Goal: Task Accomplishment & Management: Manage account settings

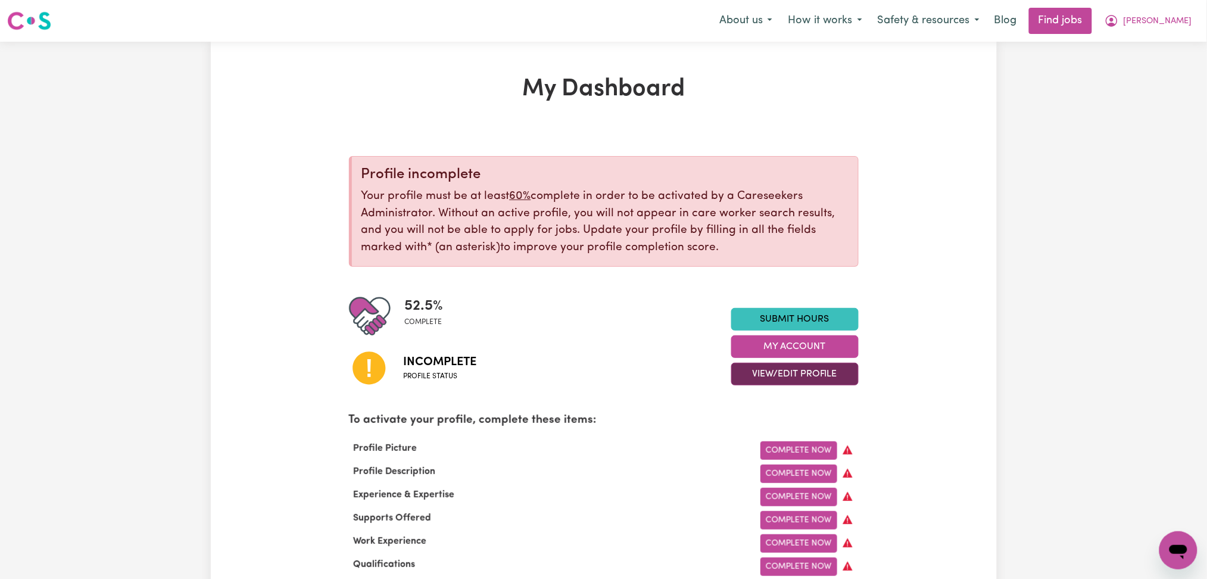
click at [764, 375] on button "View/Edit Profile" at bounding box center [794, 374] width 127 height 23
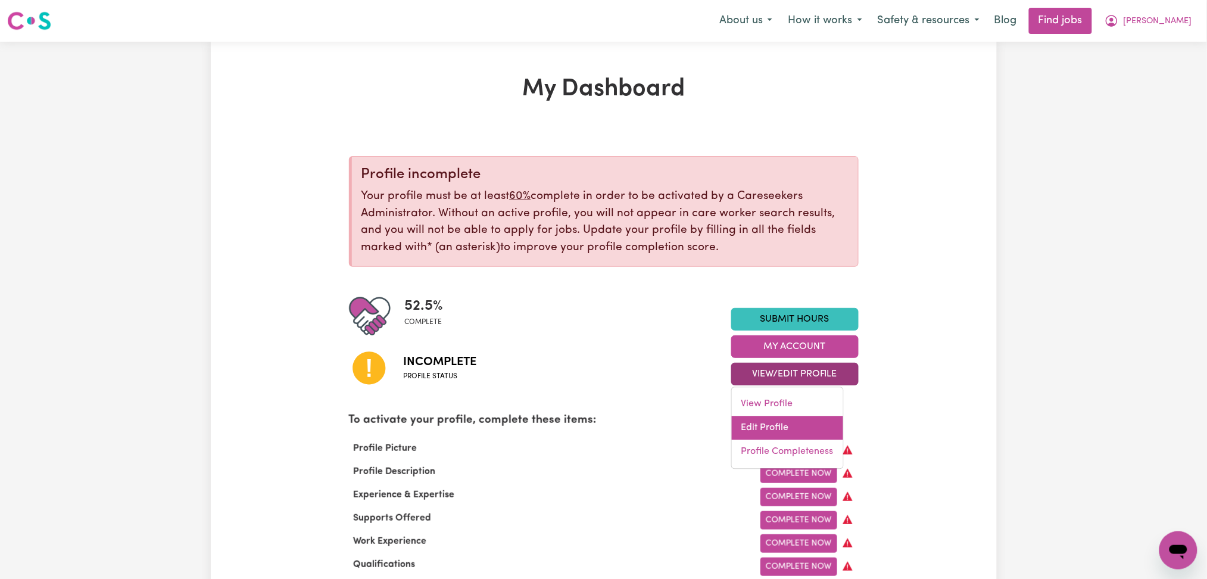
click at [768, 423] on link "Edit Profile" at bounding box center [787, 428] width 111 height 24
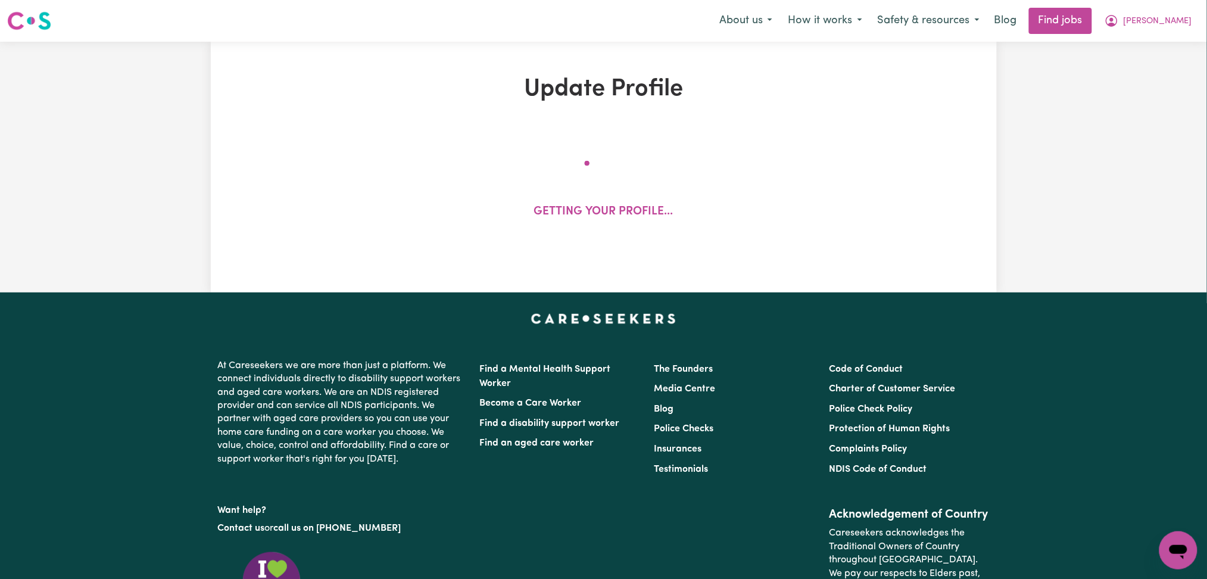
select select "[DEMOGRAPHIC_DATA]"
select select "[DEMOGRAPHIC_DATA] Citizen"
select select "Studying a healthcare related degree or qualification"
select select "55"
select select "75"
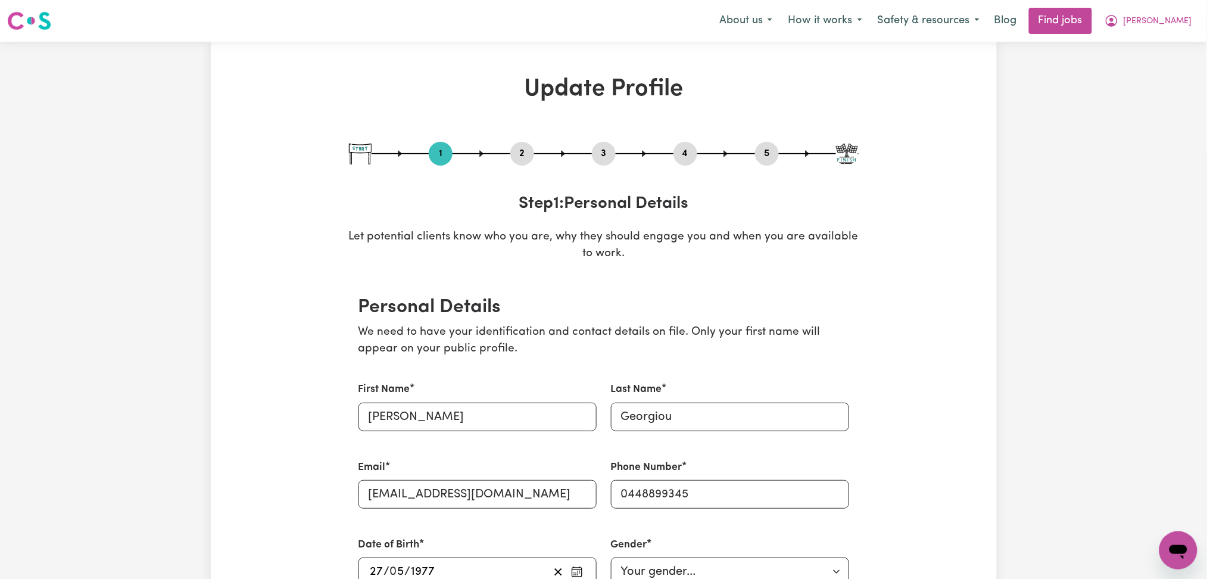
click at [764, 155] on button "5" at bounding box center [767, 153] width 24 height 15
select select "I am providing services through another platform"
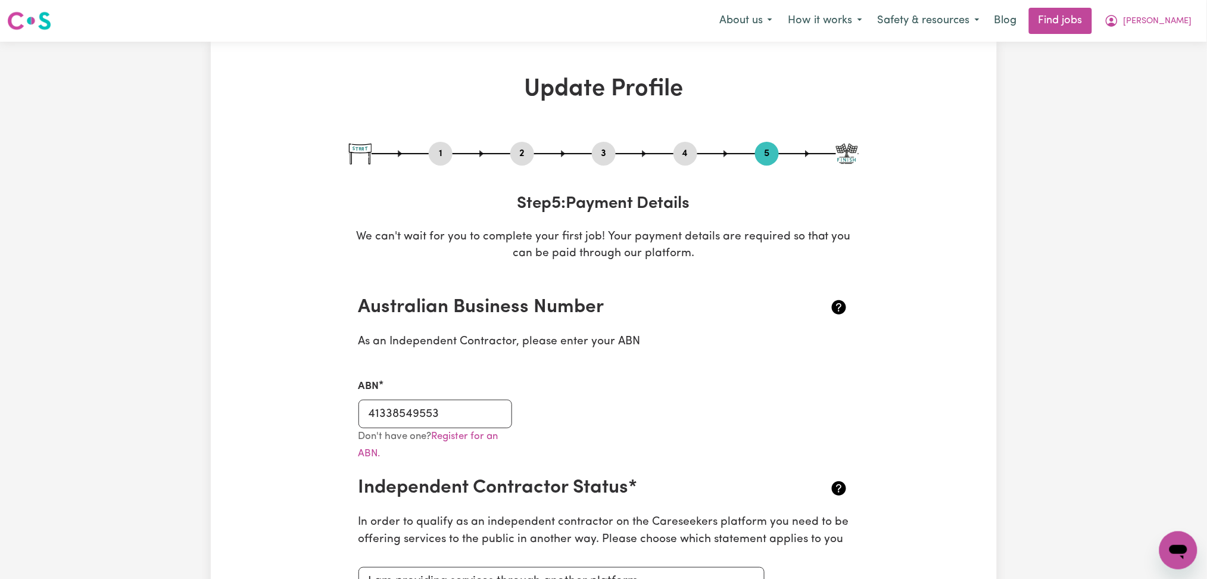
scroll to position [79, 0]
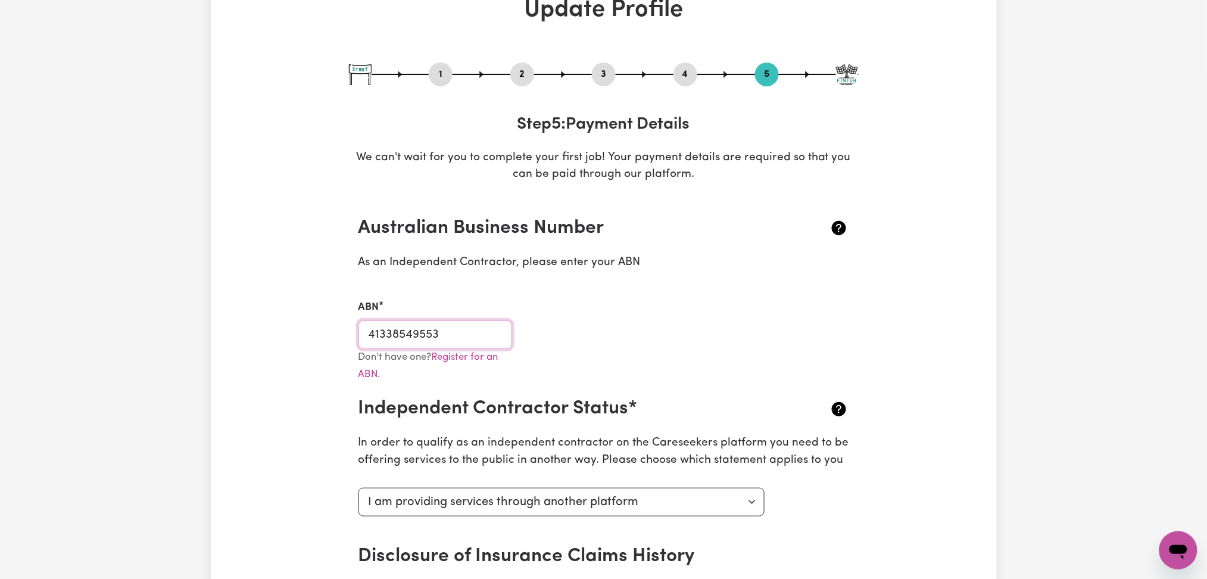
click at [465, 327] on input "41338549553" at bounding box center [436, 334] width 154 height 29
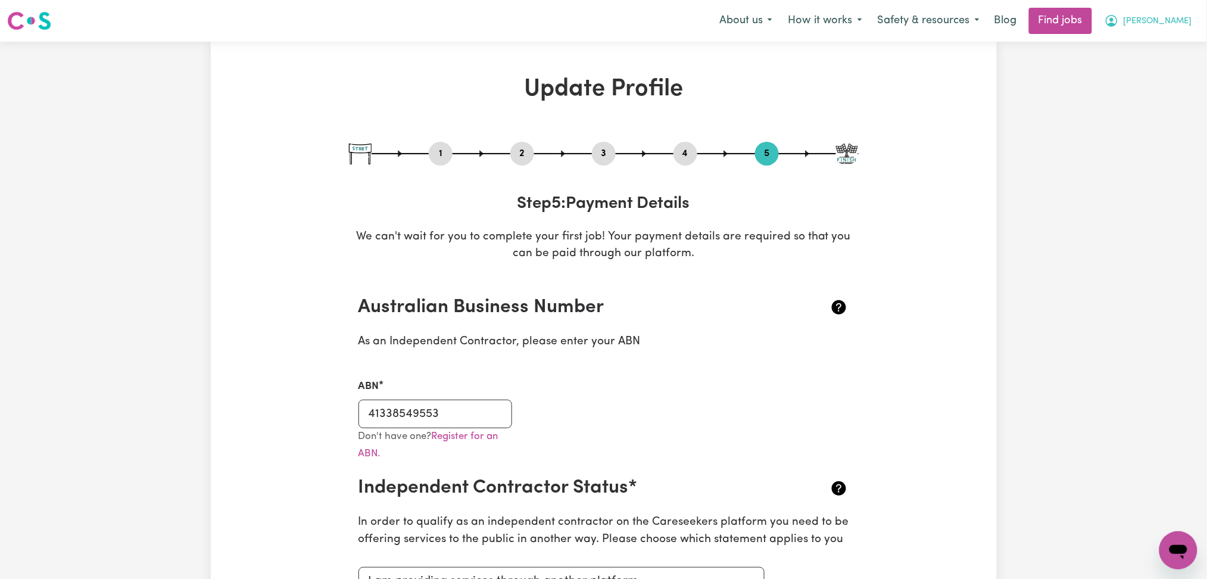
click at [1175, 22] on button "[PERSON_NAME]" at bounding box center [1148, 20] width 103 height 25
click at [1147, 97] on link "Logout" at bounding box center [1153, 91] width 94 height 23
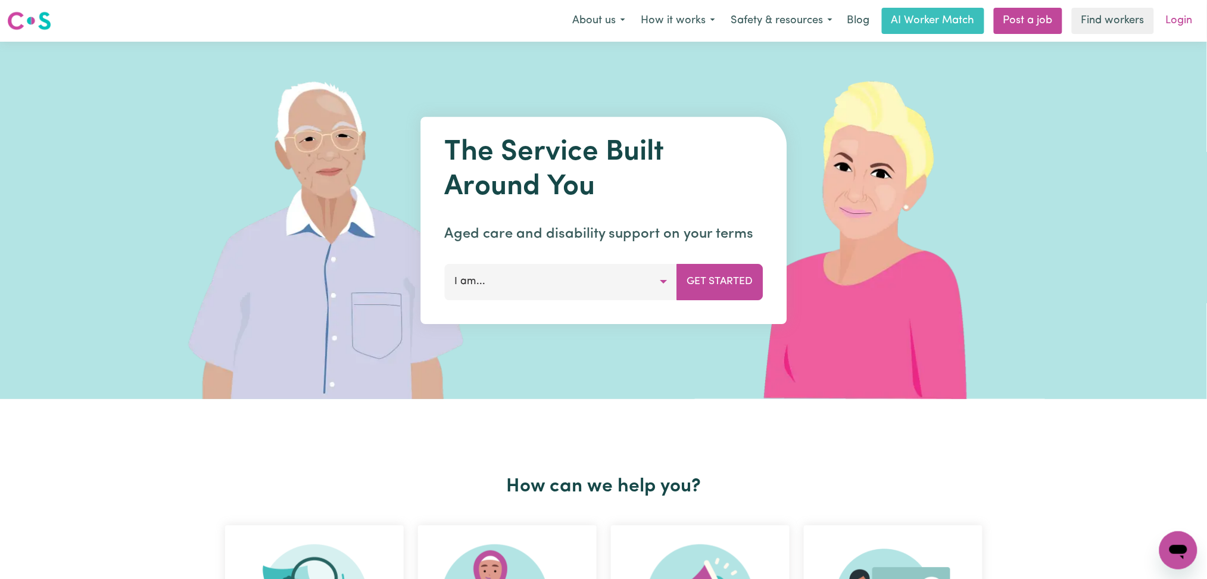
click at [1192, 15] on link "Login" at bounding box center [1179, 21] width 41 height 26
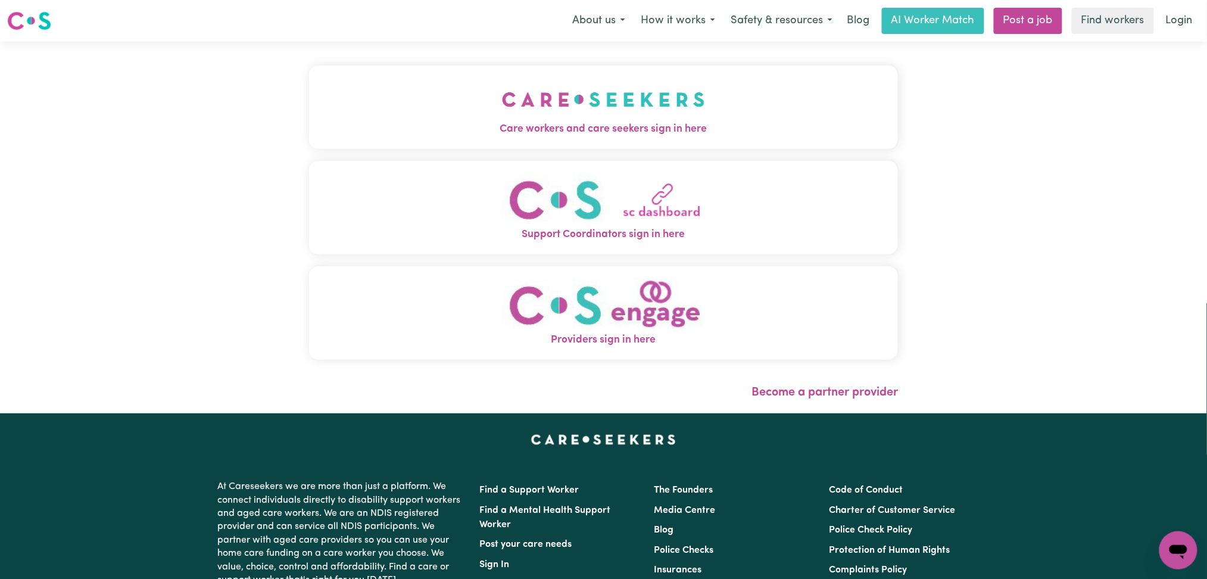
click at [580, 129] on span "Care workers and care seekers sign in here" at bounding box center [604, 129] width 590 height 15
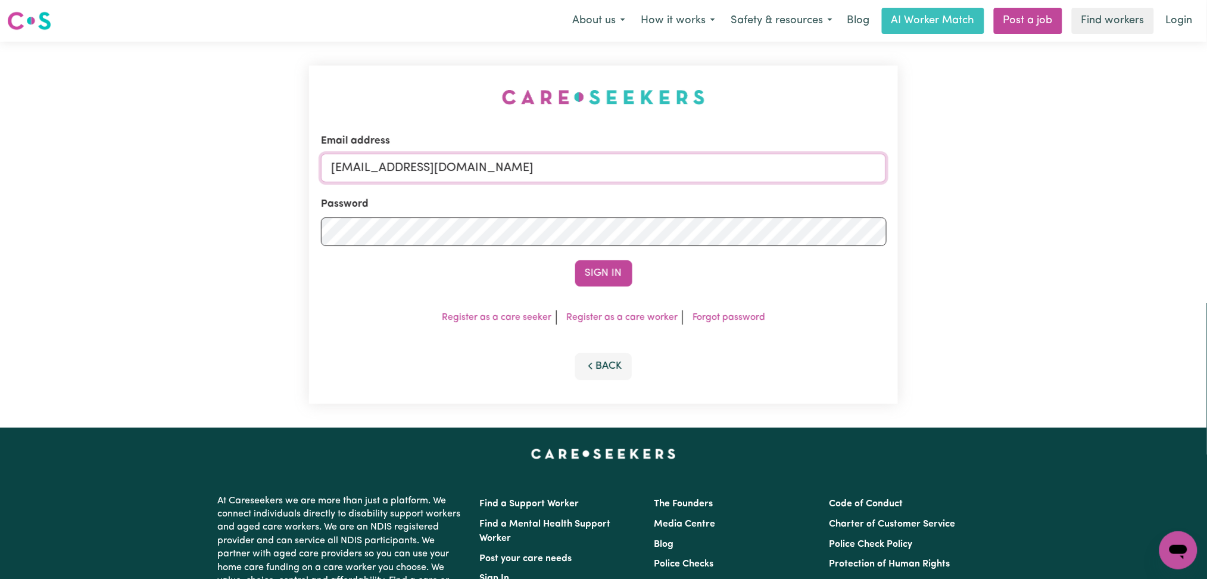
click at [521, 158] on input "[EMAIL_ADDRESS][DOMAIN_NAME]" at bounding box center [604, 168] width 566 height 29
drag, startPoint x: 392, startPoint y: 171, endPoint x: 814, endPoint y: 172, distance: 421.7
click at [843, 170] on input "Superuser~[EMAIL_ADDRESS][DOMAIN_NAME]" at bounding box center [604, 168] width 566 height 29
type input "Superuser~[EMAIL_ADDRESS][DOMAIN_NAME]"
click at [607, 276] on button "Sign In" at bounding box center [603, 273] width 57 height 26
